Goal: Register for event/course

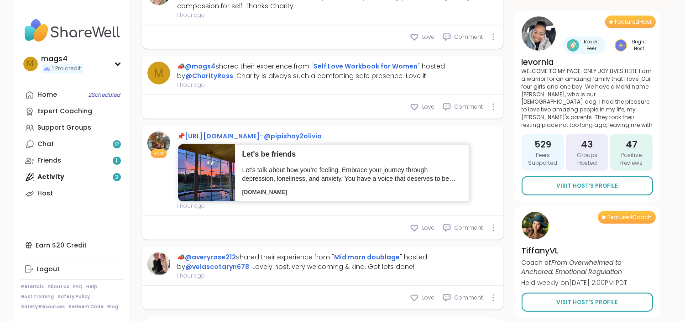
type textarea "*"
click at [57, 126] on div "Support Groups" at bounding box center [65, 127] width 54 height 9
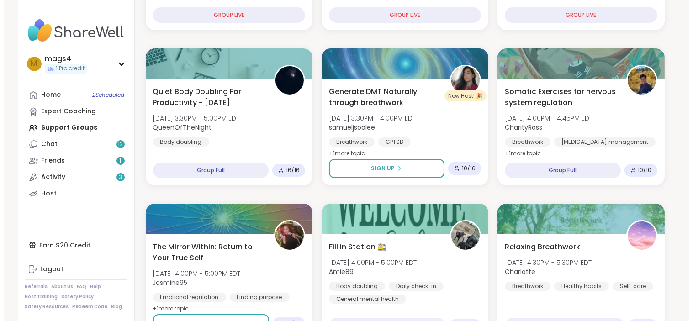
scroll to position [268, 0]
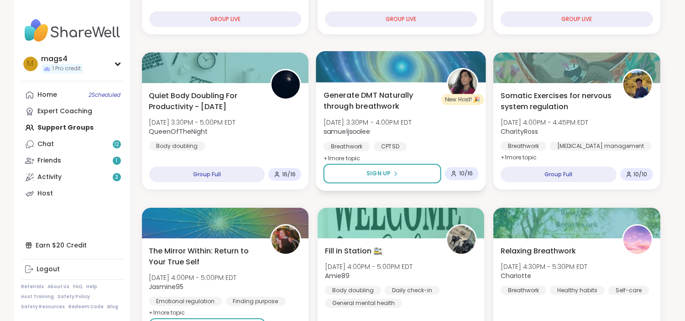
click at [431, 125] on div "Generate DMT Naturally through breathwork [DATE] 3:30PM - 4:00PM EDT samueljsoo…" at bounding box center [400, 126] width 155 height 74
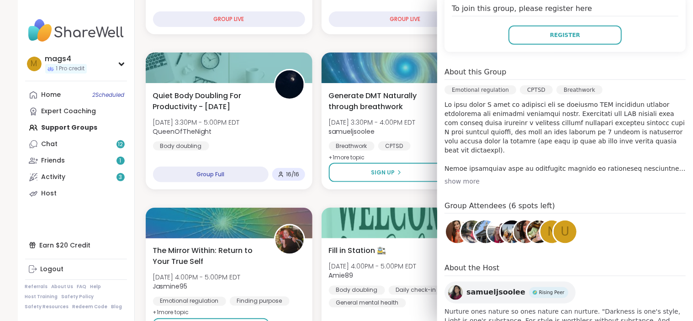
scroll to position [214, 0]
click at [449, 181] on div "show more" at bounding box center [564, 180] width 241 height 9
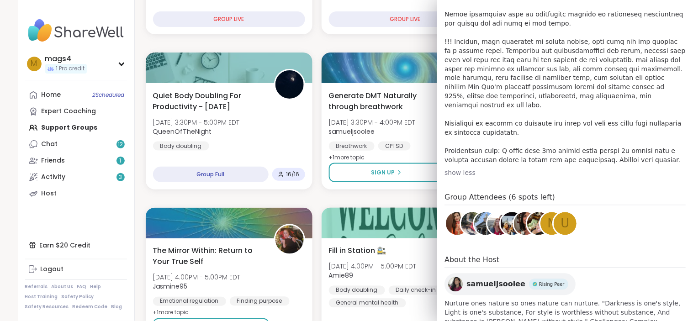
scroll to position [395, 0]
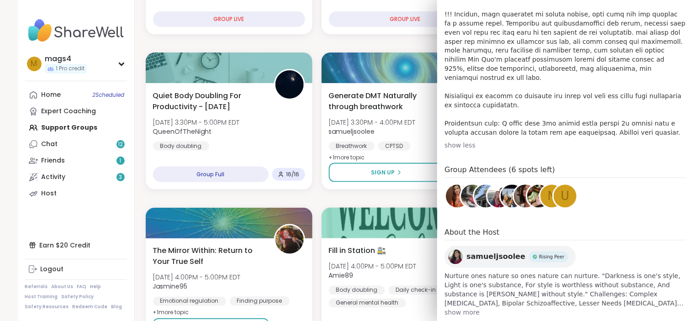
click at [453, 308] on span "show more" at bounding box center [564, 312] width 241 height 9
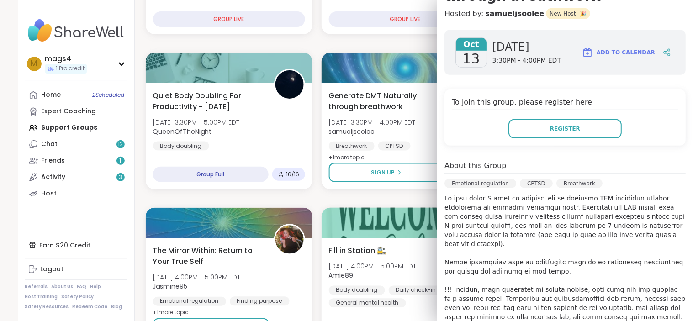
scroll to position [55, 0]
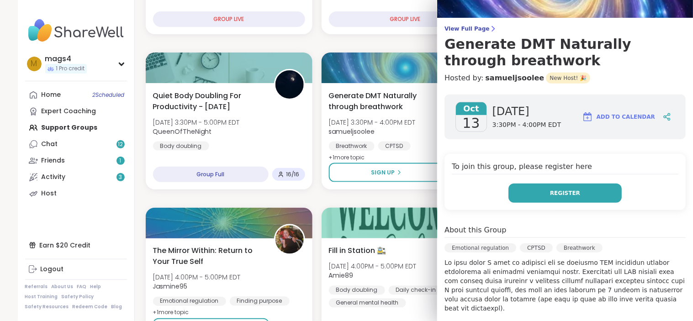
click at [547, 199] on button "Register" at bounding box center [564, 193] width 113 height 19
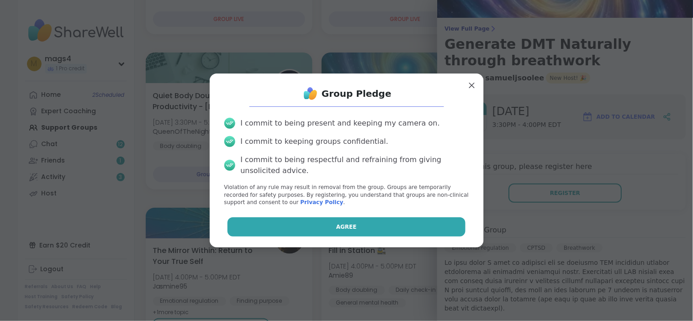
click at [343, 226] on span "Agree" at bounding box center [346, 227] width 21 height 8
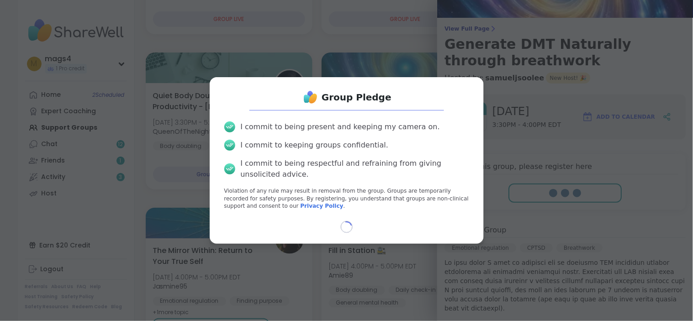
select select "**"
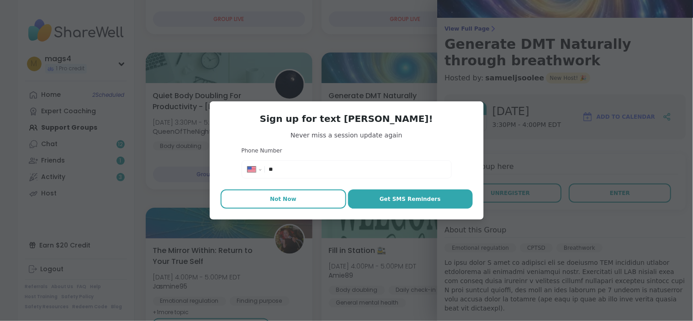
click at [284, 190] on button "Not Now" at bounding box center [284, 198] width 126 height 19
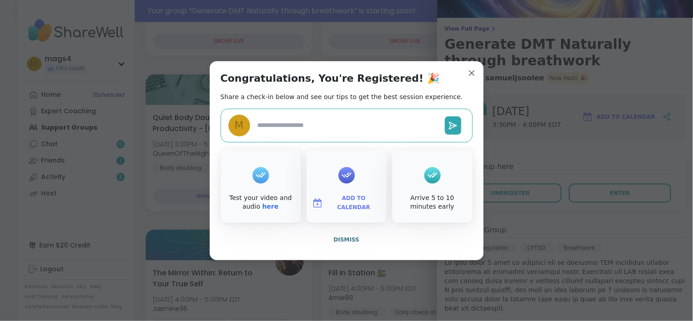
type textarea "*"
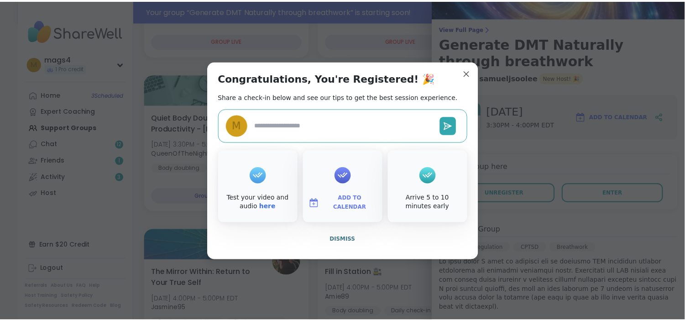
scroll to position [289, 0]
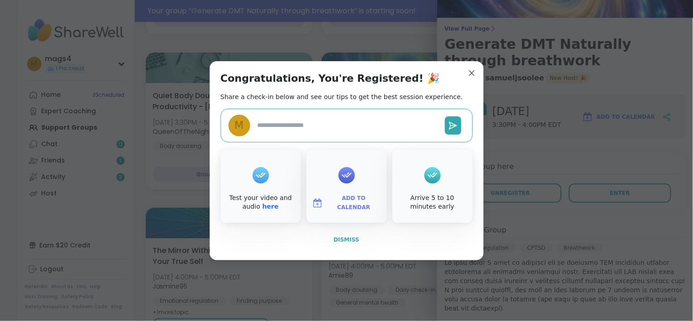
click at [352, 238] on span "Dismiss" at bounding box center [346, 240] width 26 height 6
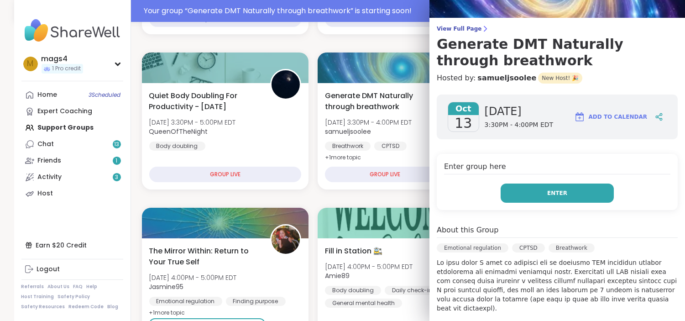
click at [555, 195] on span "Enter" at bounding box center [557, 193] width 20 height 8
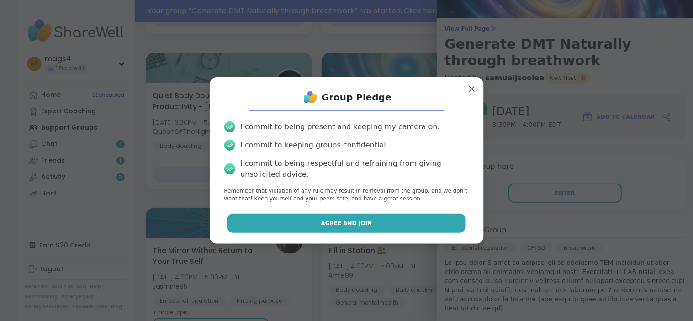
click at [336, 221] on span "Agree and Join" at bounding box center [346, 223] width 51 height 8
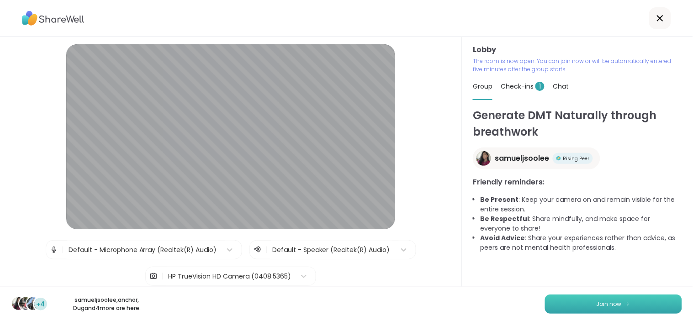
click at [599, 305] on span "Join now" at bounding box center [608, 304] width 25 height 8
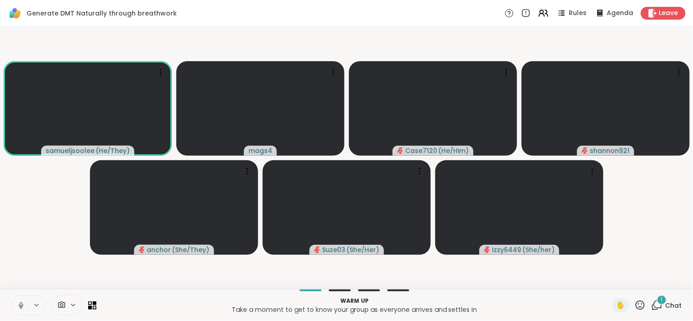
click at [23, 302] on icon at bounding box center [21, 305] width 8 height 8
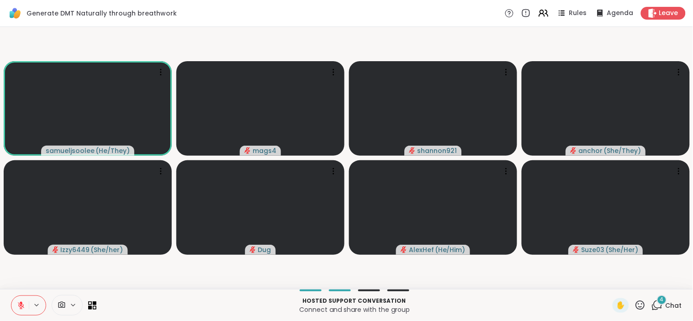
click at [657, 309] on div "4 Chat" at bounding box center [666, 305] width 31 height 15
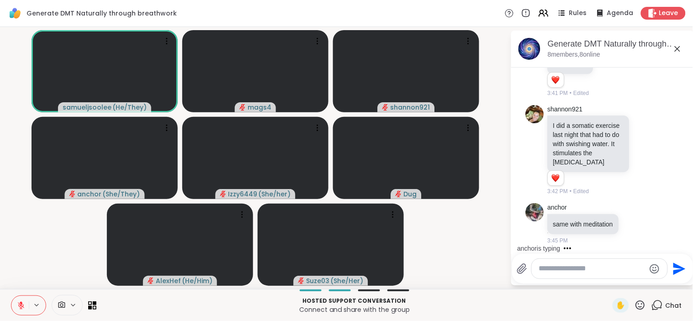
scroll to position [175, 0]
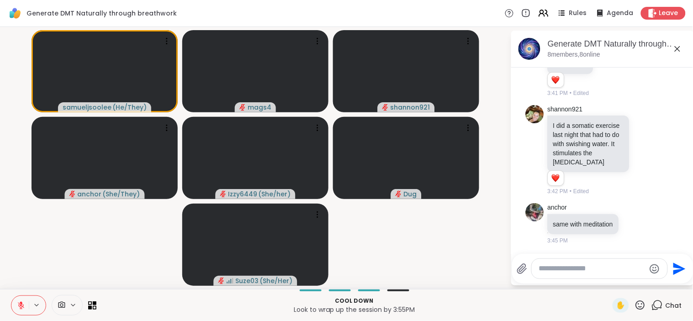
click at [634, 307] on icon at bounding box center [639, 305] width 11 height 11
click at [629, 279] on span "👍" at bounding box center [633, 281] width 9 height 11
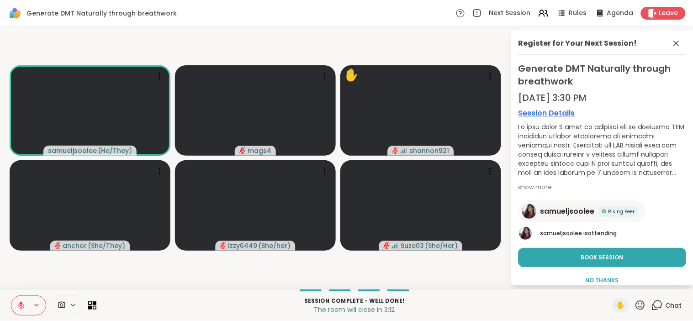
click at [20, 303] on icon at bounding box center [21, 303] width 3 height 4
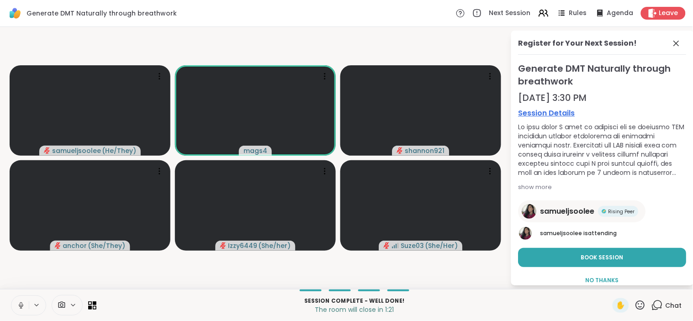
click at [15, 309] on button at bounding box center [19, 305] width 17 height 19
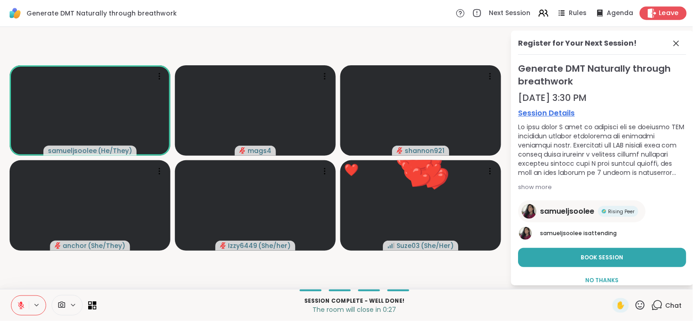
click at [659, 12] on span "Leave" at bounding box center [669, 14] width 20 height 10
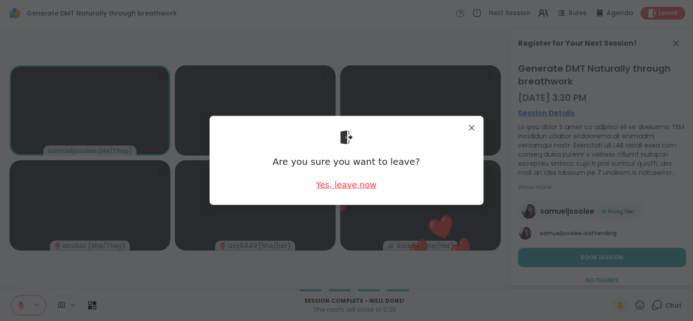
click at [348, 183] on div "Yes, leave now" at bounding box center [346, 184] width 60 height 11
